Goal: Answer question/provide support

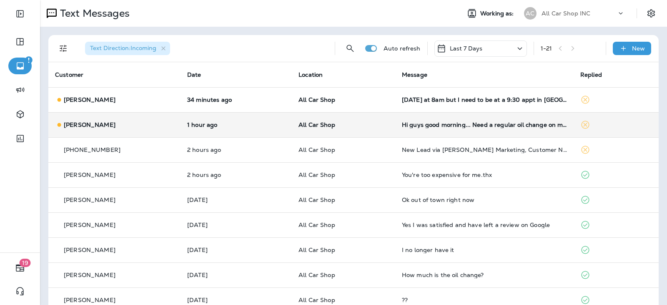
click at [379, 133] on td "All Car Shop" at bounding box center [343, 124] width 103 height 25
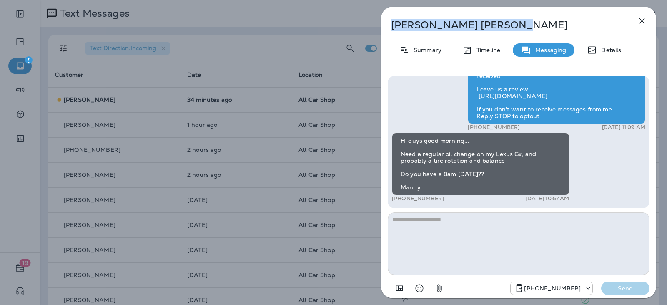
drag, startPoint x: 445, startPoint y: 29, endPoint x: 391, endPoint y: 29, distance: 53.8
click at [391, 29] on p "[PERSON_NAME]" at bounding box center [505, 25] width 228 height 12
copy p "[PERSON_NAME]"
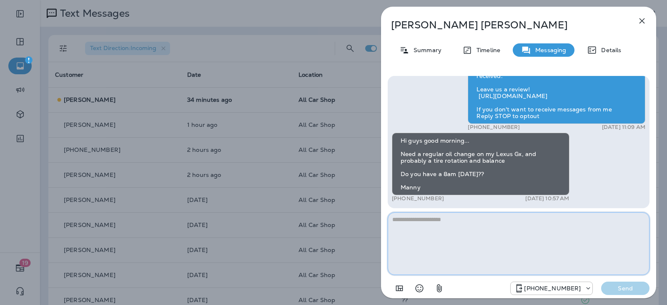
click at [436, 234] on textarea at bounding box center [519, 243] width 262 height 63
type textarea "*"
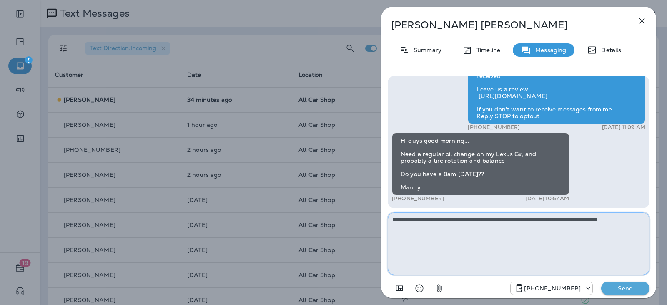
type textarea "**********"
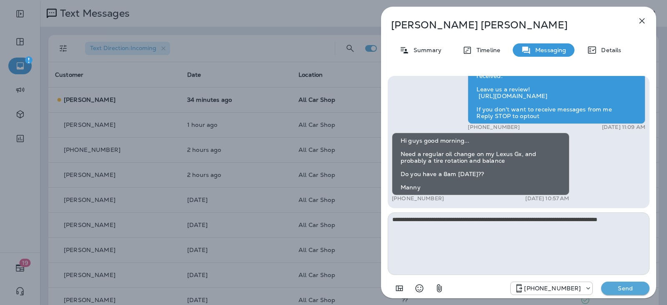
click at [622, 290] on p "Send" at bounding box center [625, 288] width 35 height 8
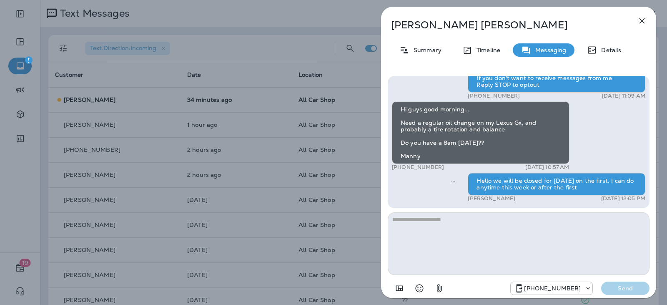
click at [642, 24] on icon "button" at bounding box center [642, 21] width 10 height 10
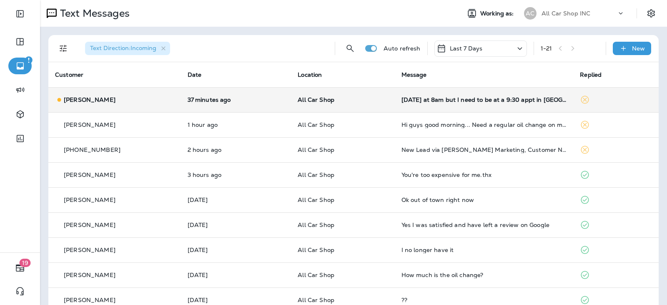
click at [379, 103] on td "All Car Shop" at bounding box center [342, 99] width 103 height 25
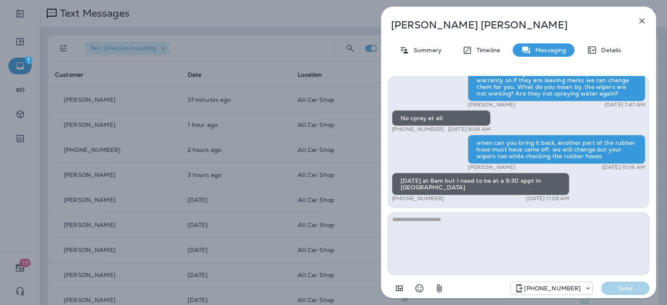
click at [446, 223] on textarea at bounding box center [519, 243] width 262 height 63
type textarea "**********"
click at [621, 287] on p "Send" at bounding box center [625, 288] width 35 height 8
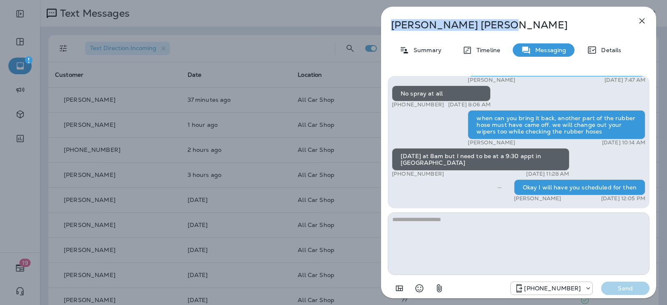
drag, startPoint x: 452, startPoint y: 23, endPoint x: 392, endPoint y: 29, distance: 60.3
click at [392, 29] on p "[PERSON_NAME]" at bounding box center [505, 25] width 228 height 12
copy p "[PERSON_NAME]"
click at [644, 15] on button "button" at bounding box center [642, 21] width 17 height 17
